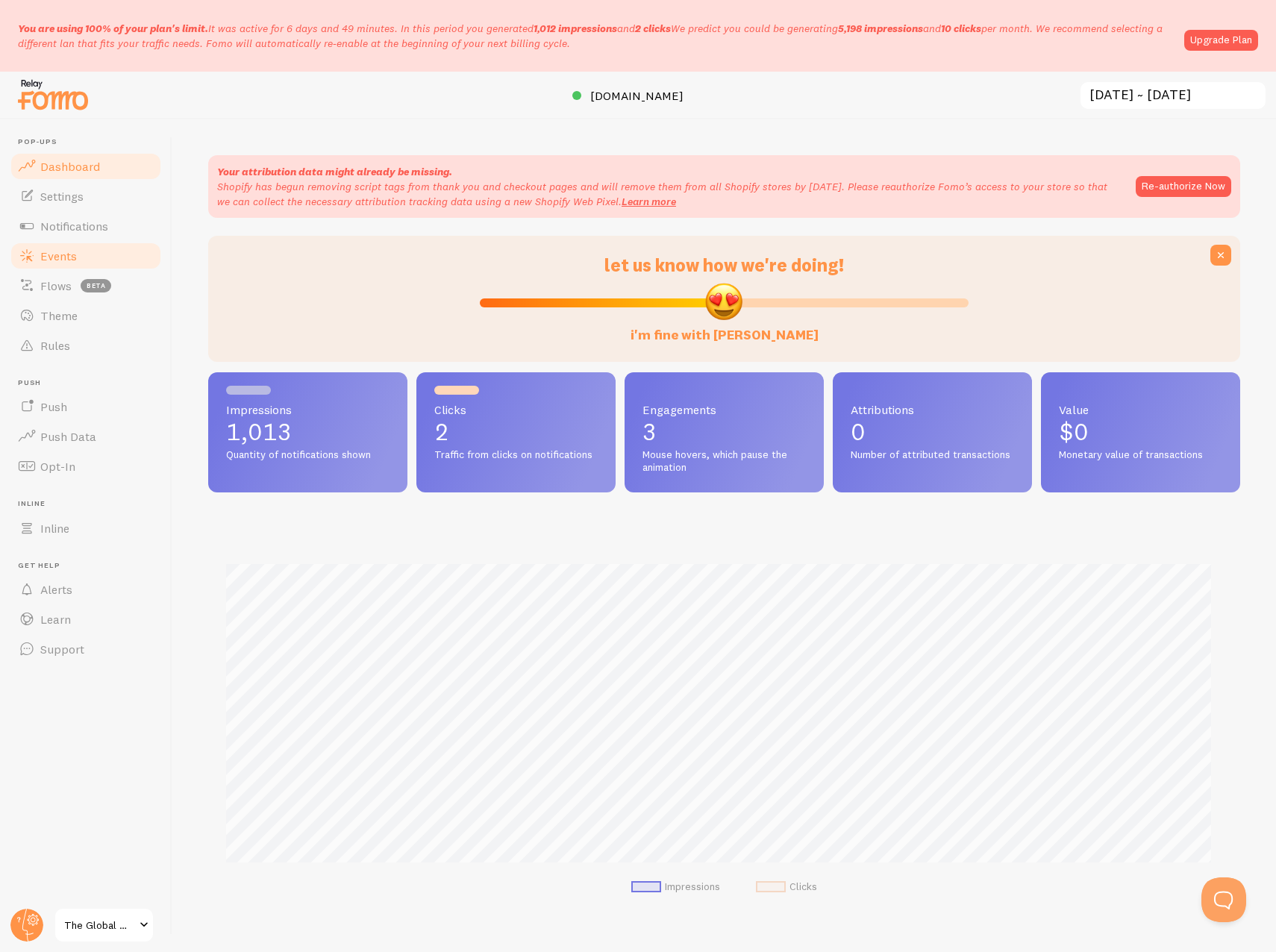
click at [50, 258] on span "Events" at bounding box center [59, 256] width 36 height 15
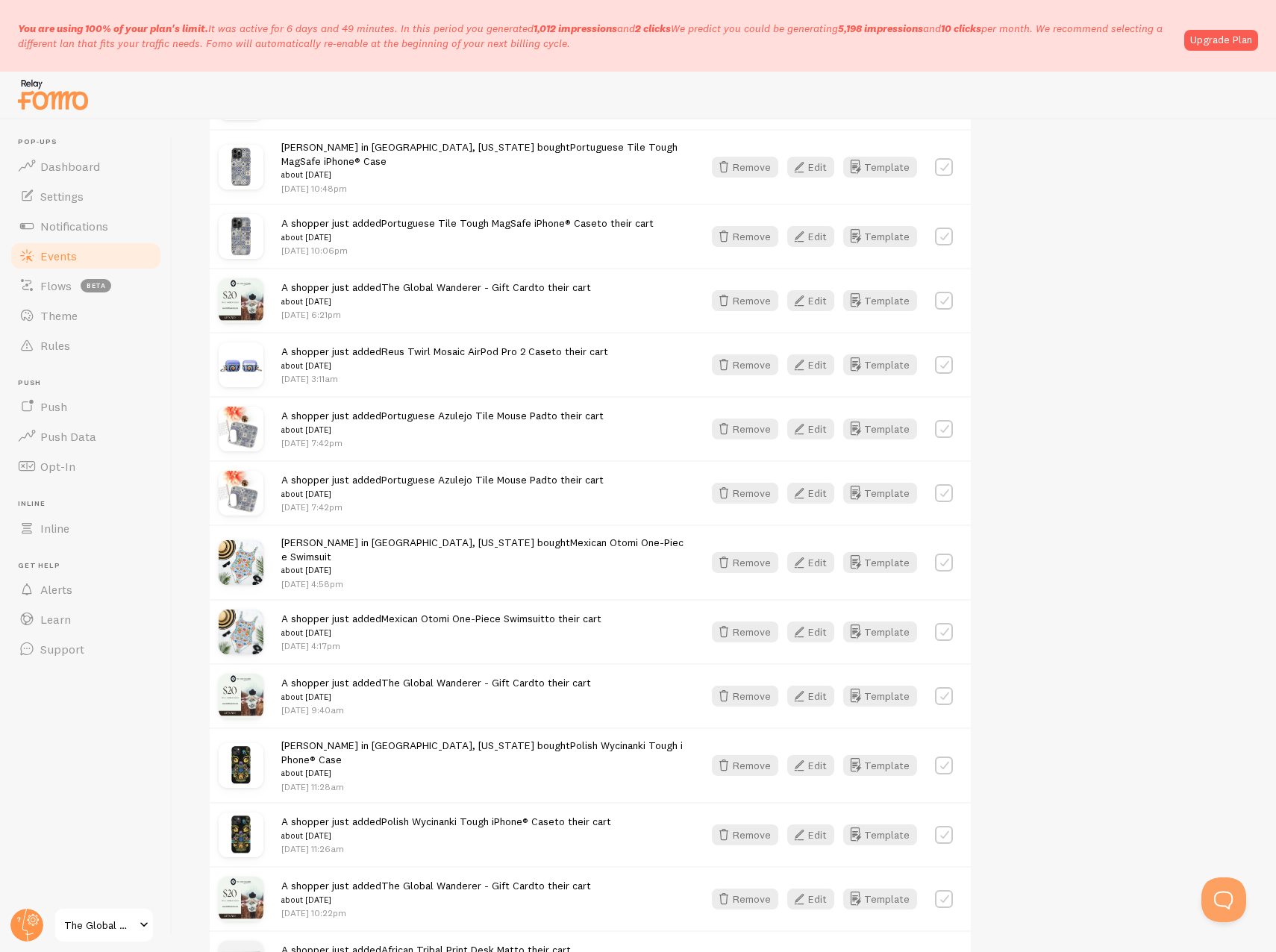
scroll to position [1505, 0]
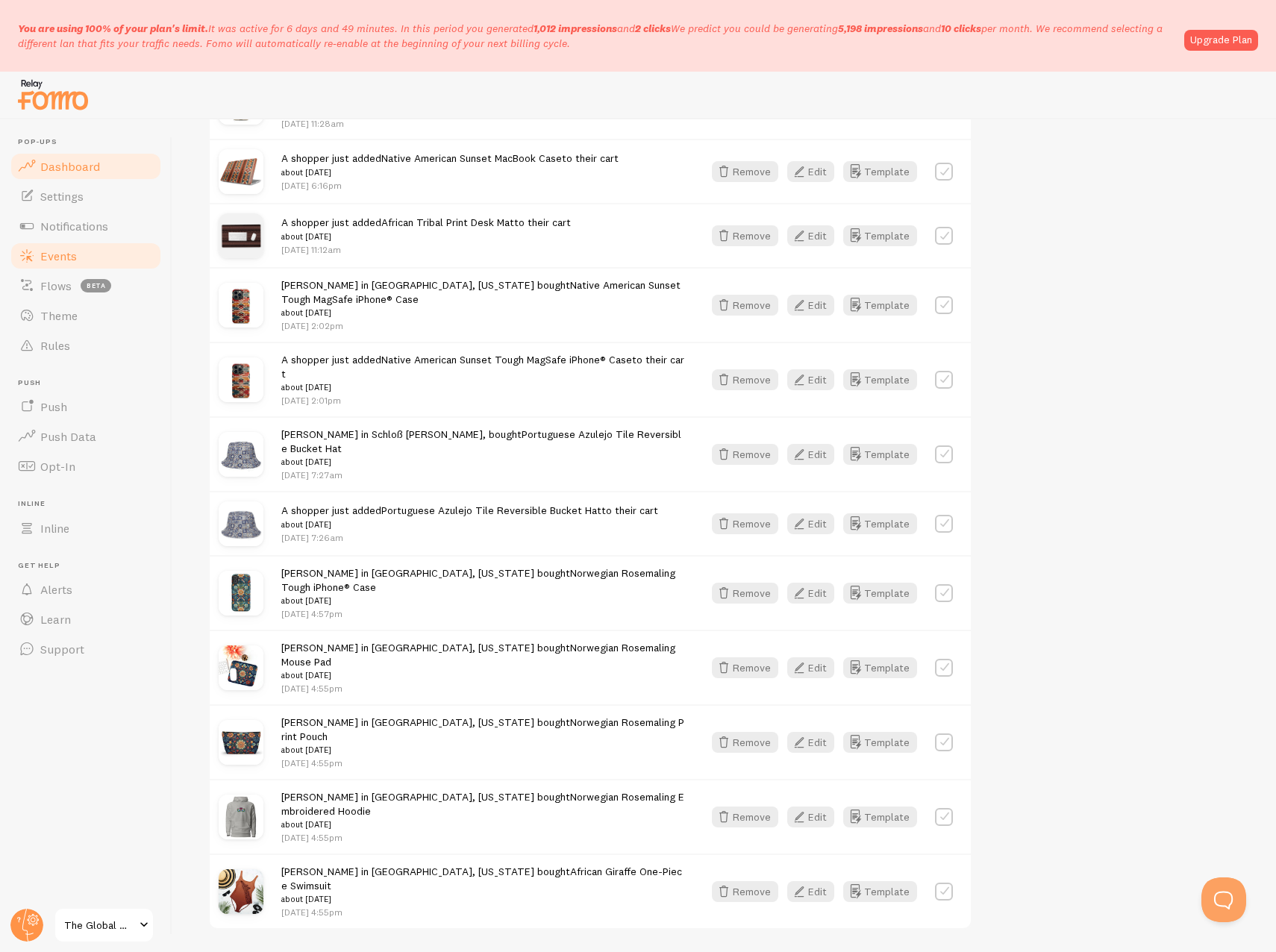
click at [84, 163] on span "Dashboard" at bounding box center [70, 166] width 60 height 15
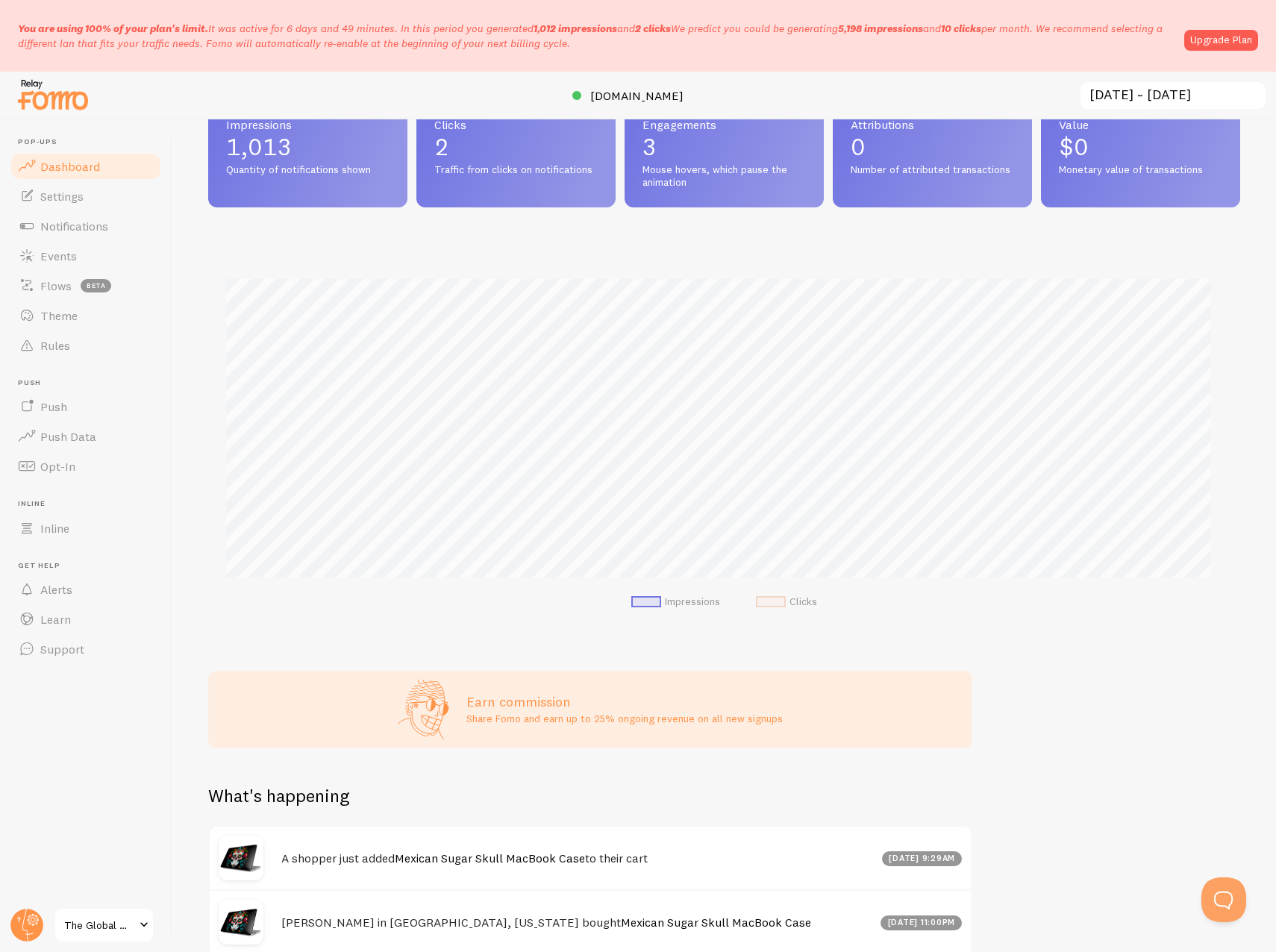
scroll to position [616, 0]
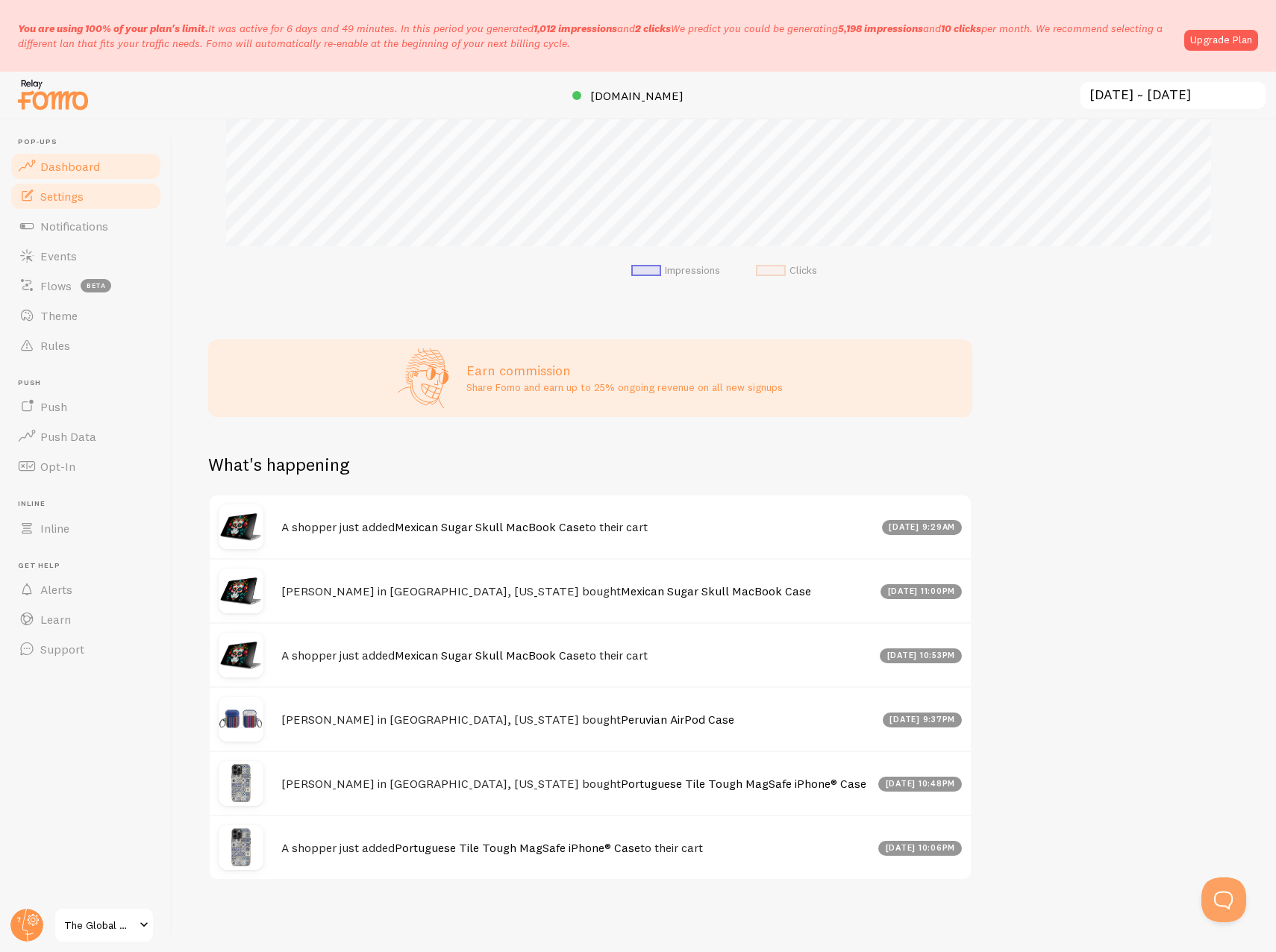
click at [59, 196] on span "Settings" at bounding box center [62, 196] width 43 height 15
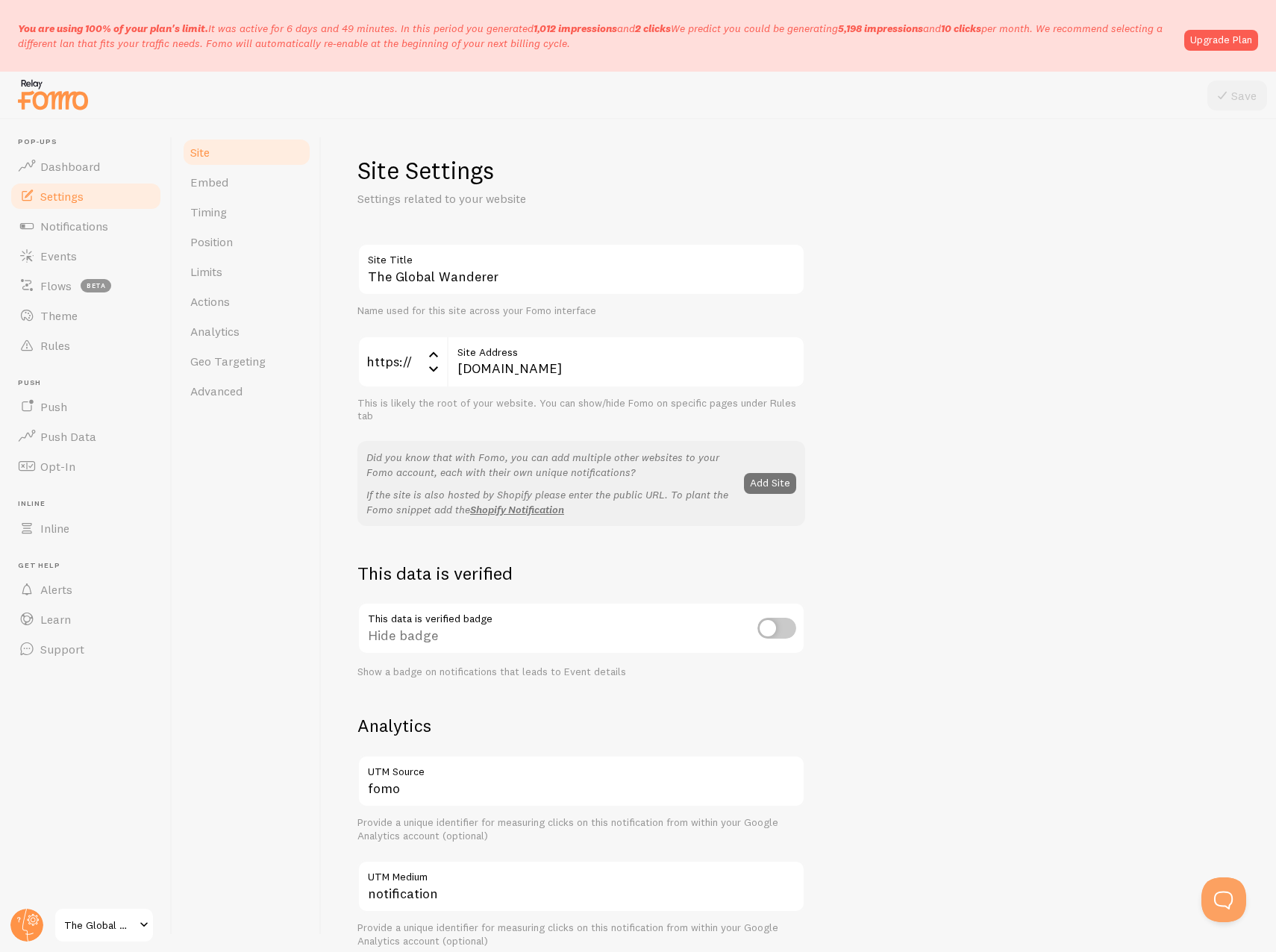
click at [777, 634] on input "checkbox" at bounding box center [777, 628] width 39 height 21
checkbox input "true"
click at [1214, 88] on button "Save" at bounding box center [1237, 95] width 60 height 30
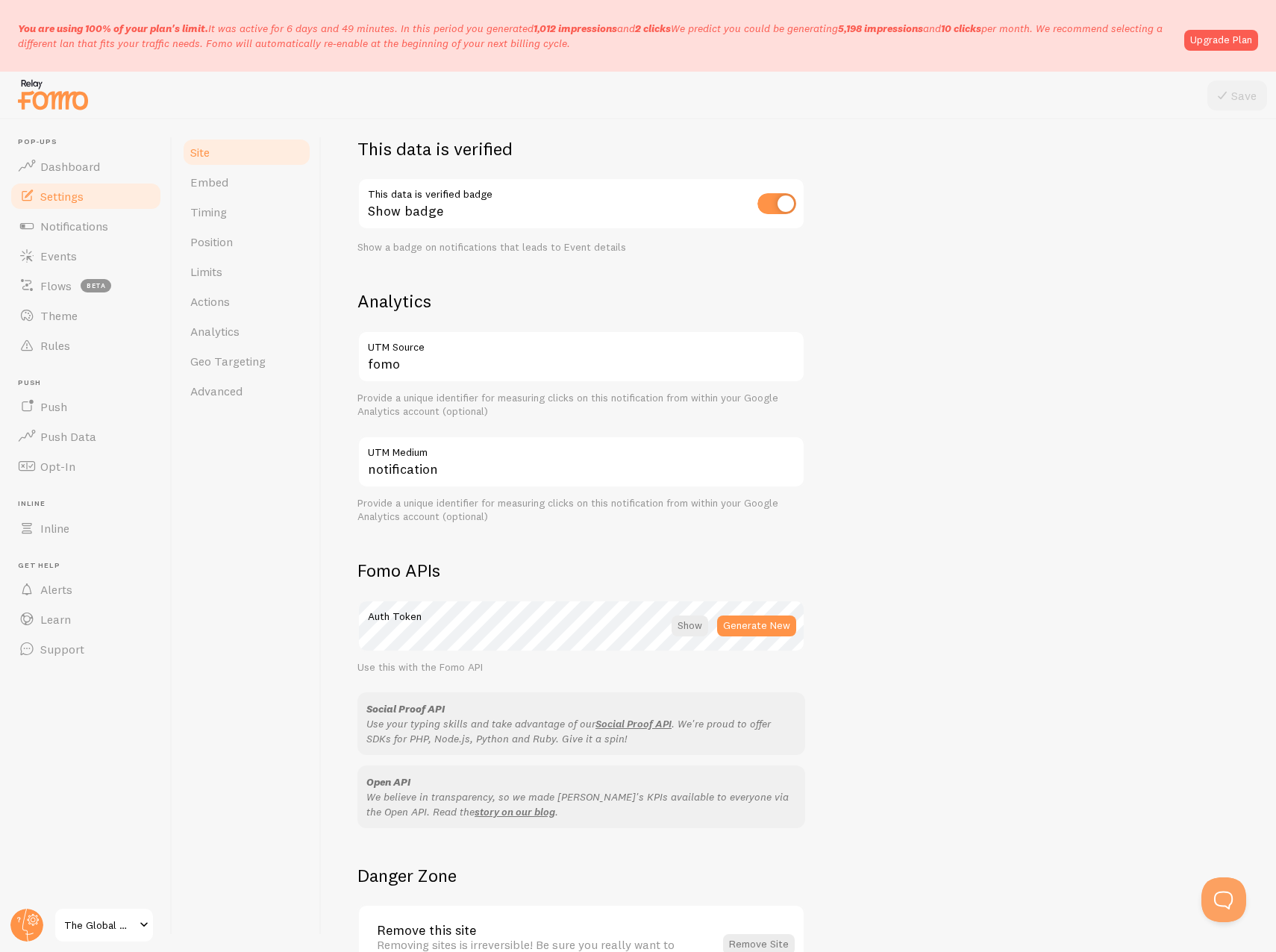
scroll to position [443, 0]
